Goal: Navigation & Orientation: Go to known website

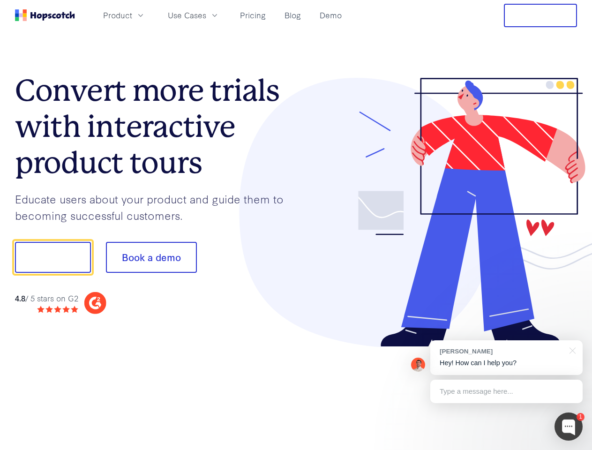
click at [296, 225] on div at bounding box center [436, 213] width 281 height 270
click at [132, 15] on span "Product" at bounding box center [117, 15] width 29 height 12
click at [206, 15] on span "Use Cases" at bounding box center [187, 15] width 38 height 12
click at [541, 15] on button "Free Trial" at bounding box center [540, 15] width 73 height 23
click at [53, 257] on button "Show me!" at bounding box center [53, 257] width 76 height 31
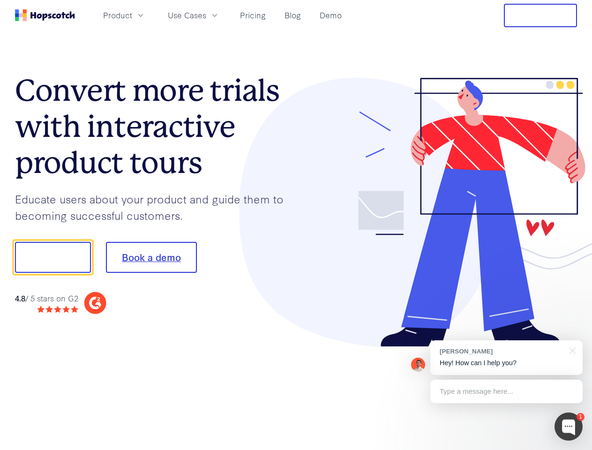
click at [151, 257] on button "Book a demo" at bounding box center [151, 257] width 91 height 31
click at [569, 427] on div at bounding box center [569, 427] width 28 height 28
click at [506, 358] on div "[PERSON_NAME] Hey! How can I help you?" at bounding box center [507, 357] width 152 height 35
click at [571, 350] on div at bounding box center [495, 256] width 176 height 313
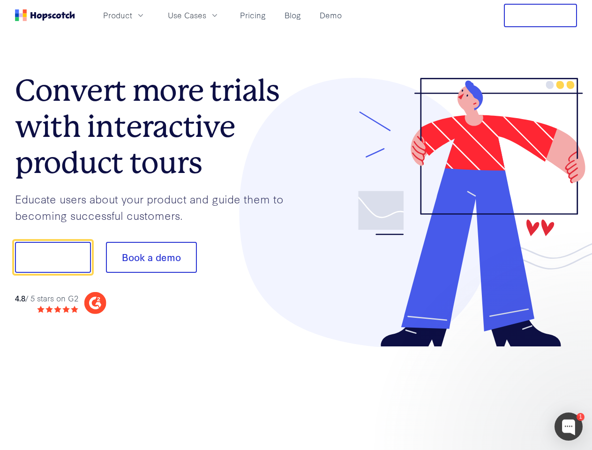
click at [506, 392] on div at bounding box center [495, 319] width 176 height 187
